Goal: Find specific page/section

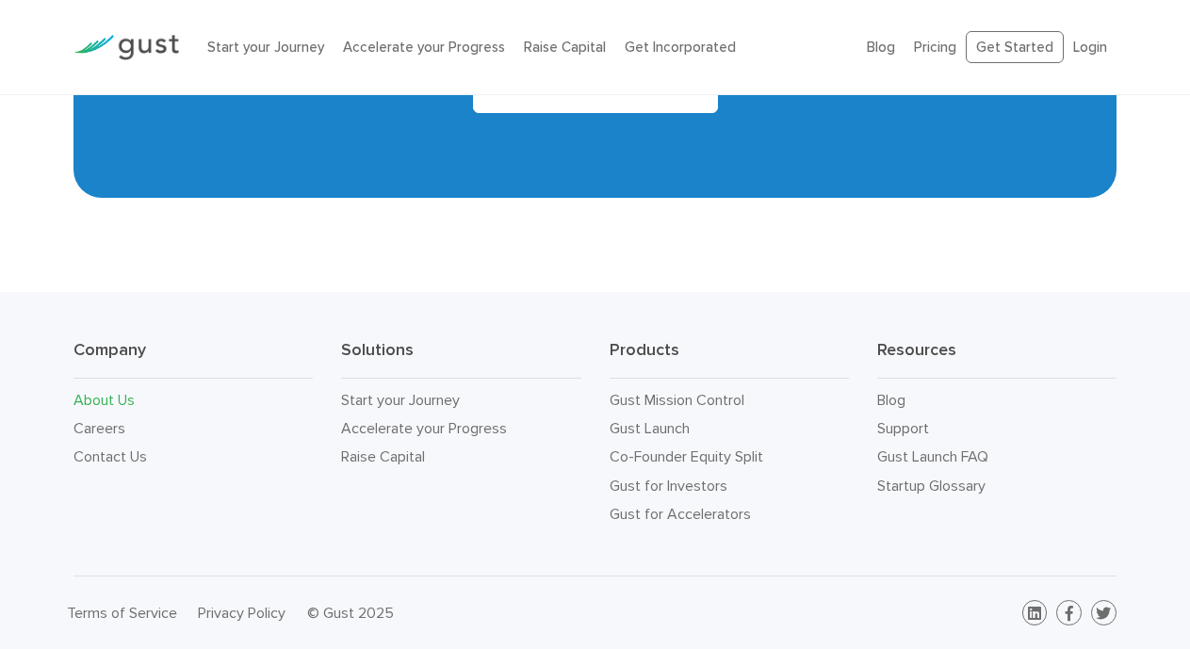
scroll to position [1891, 0]
click at [94, 453] on link "Contact Us" at bounding box center [109, 457] width 73 height 18
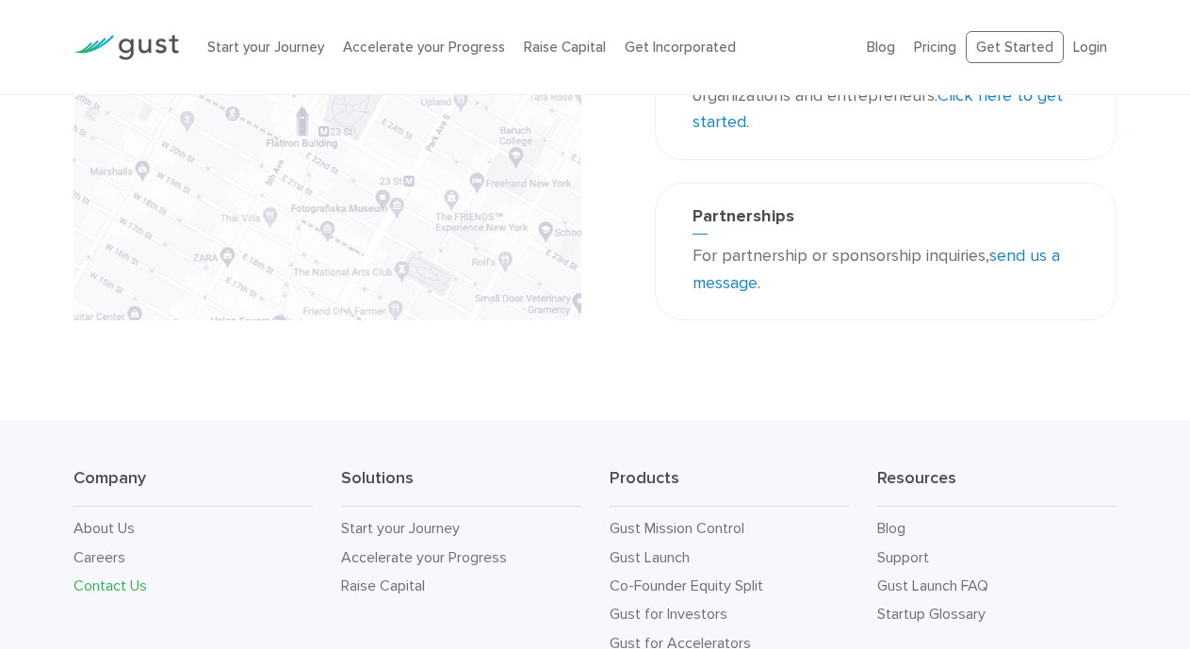
scroll to position [565, 0]
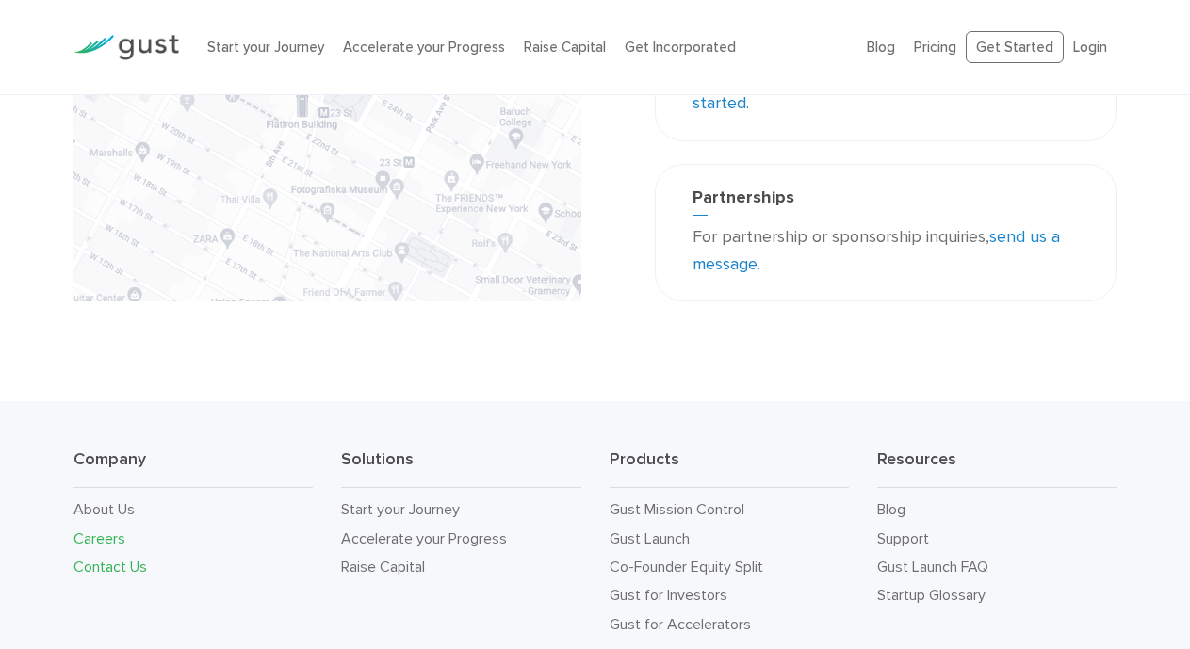
click at [100, 541] on link "Careers" at bounding box center [99, 539] width 52 height 18
